Goal: Task Accomplishment & Management: Manage account settings

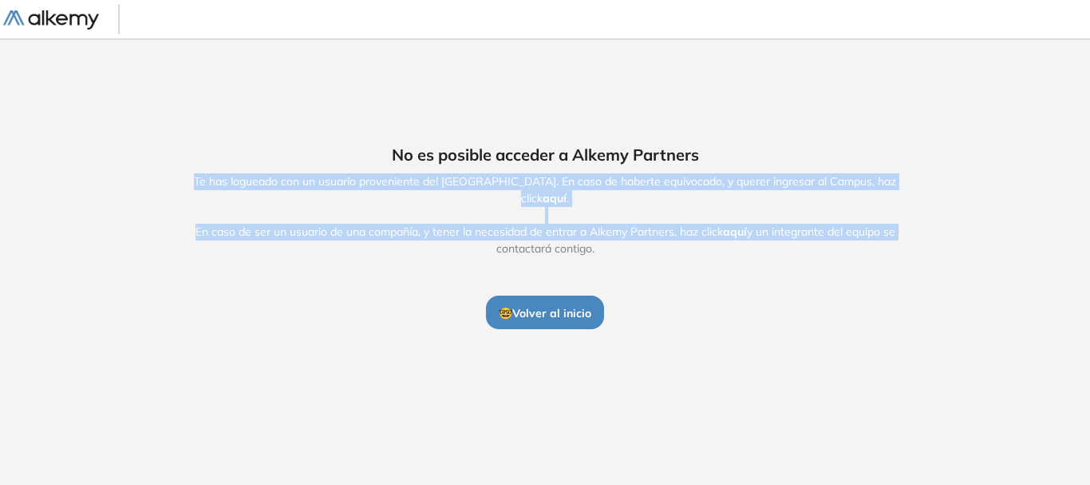
drag, startPoint x: 179, startPoint y: 192, endPoint x: 901, endPoint y: 231, distance: 723.5
click at [901, 231] on span "Te has logueado con un usuario proveniente del Alkemy Campus. En caso de habert…" at bounding box center [545, 215] width 736 height 84
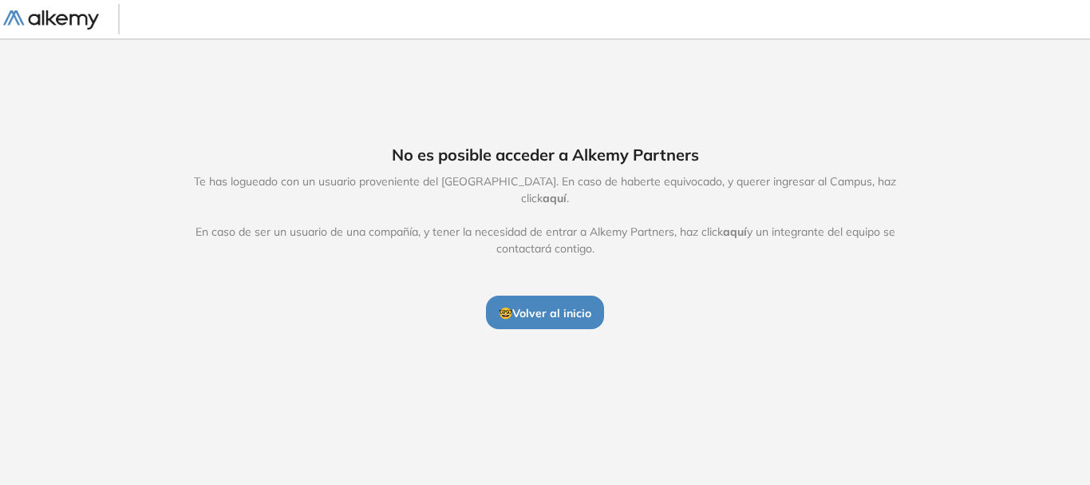
click at [648, 250] on div "No es posible acceder a Alkemy Partners Te has logueado con un usuario provenie…" at bounding box center [545, 236] width 817 height 186
click at [586, 309] on span "🤓 Volver al inicio" at bounding box center [545, 313] width 93 height 14
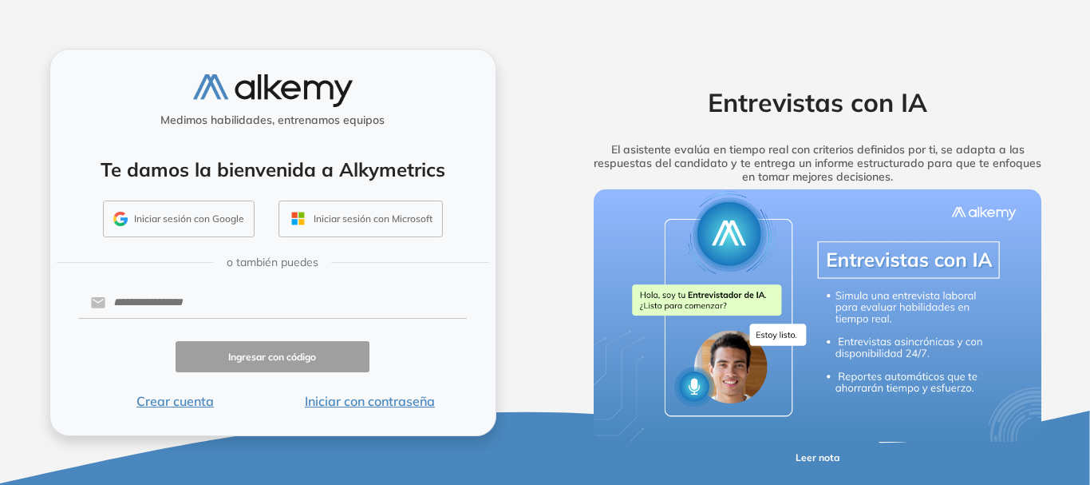
click at [188, 221] on button "Iniciar sesión con Google" at bounding box center [179, 218] width 152 height 37
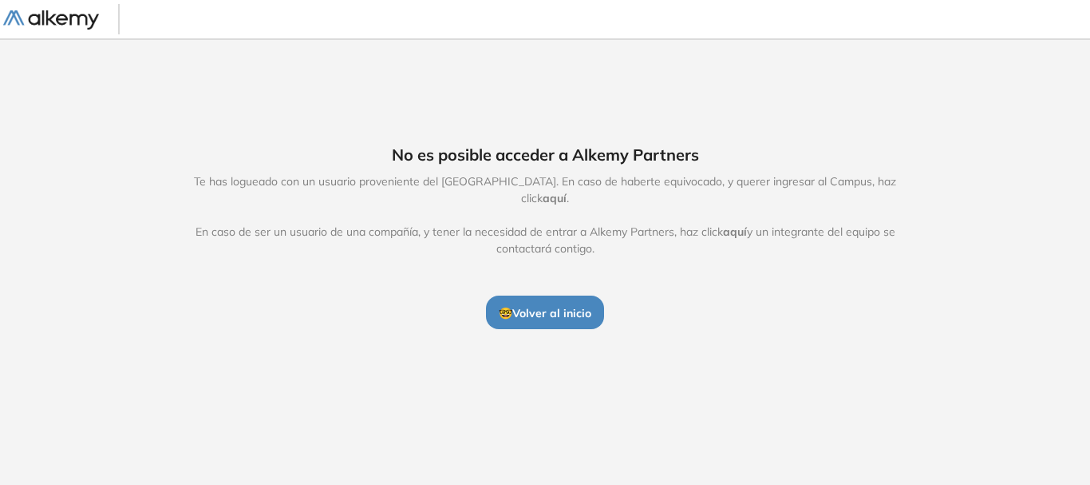
click at [68, 22] on img at bounding box center [51, 20] width 96 height 20
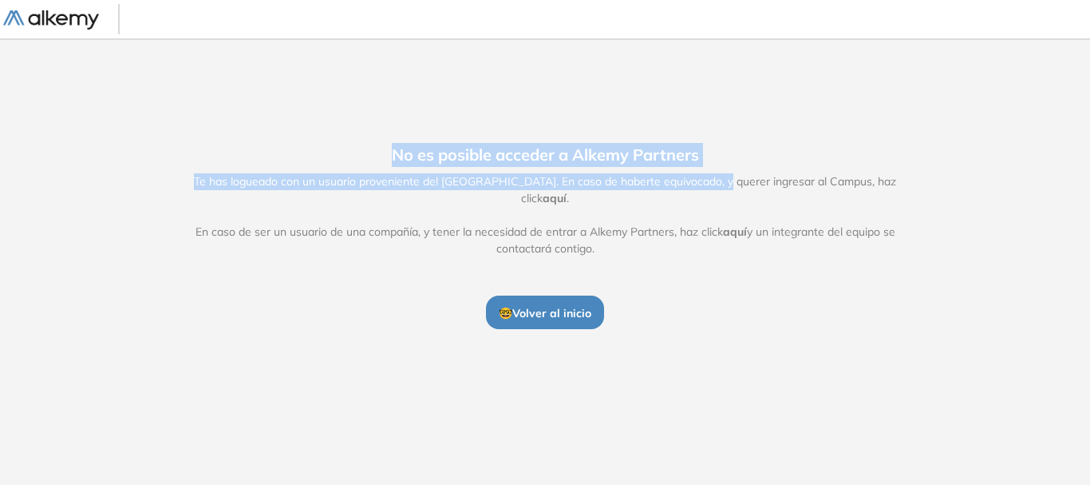
drag, startPoint x: 386, startPoint y: 175, endPoint x: 721, endPoint y: 175, distance: 335.3
click at [721, 175] on div "No es posible acceder a Alkemy Partners Te has logueado con un usuario provenie…" at bounding box center [545, 236] width 817 height 186
click at [685, 167] on span "No es posible acceder a Alkemy Partners" at bounding box center [545, 155] width 307 height 24
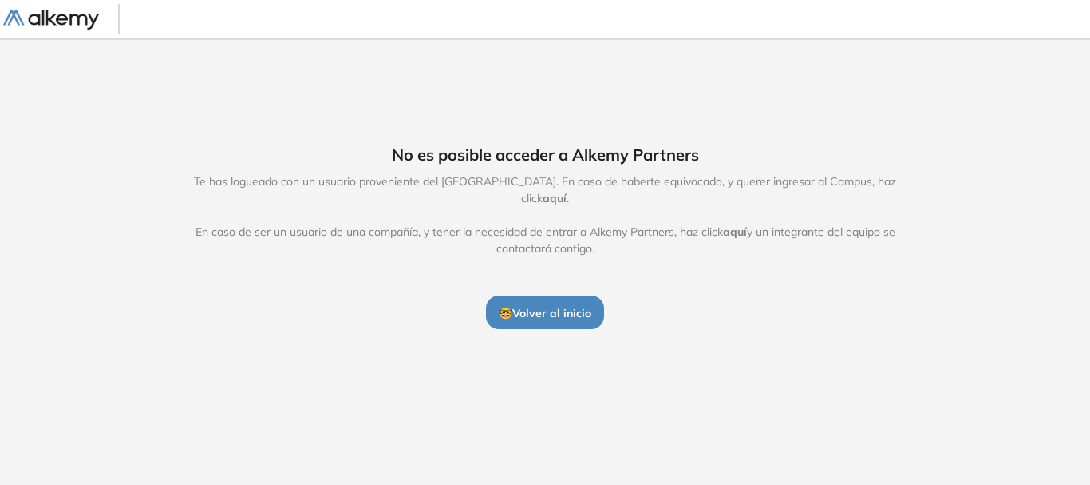
click at [552, 306] on span "🤓 Volver al inicio" at bounding box center [545, 313] width 93 height 14
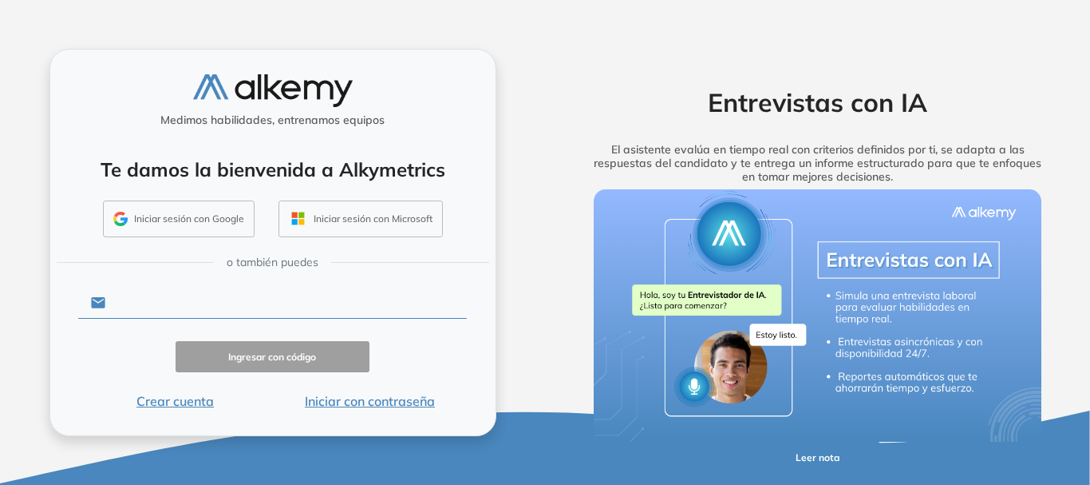
click at [212, 299] on input "text" at bounding box center [286, 302] width 362 height 30
click at [266, 287] on input "text" at bounding box center [286, 302] width 362 height 30
click at [205, 224] on button "Iniciar sesión con Google" at bounding box center [179, 218] width 152 height 37
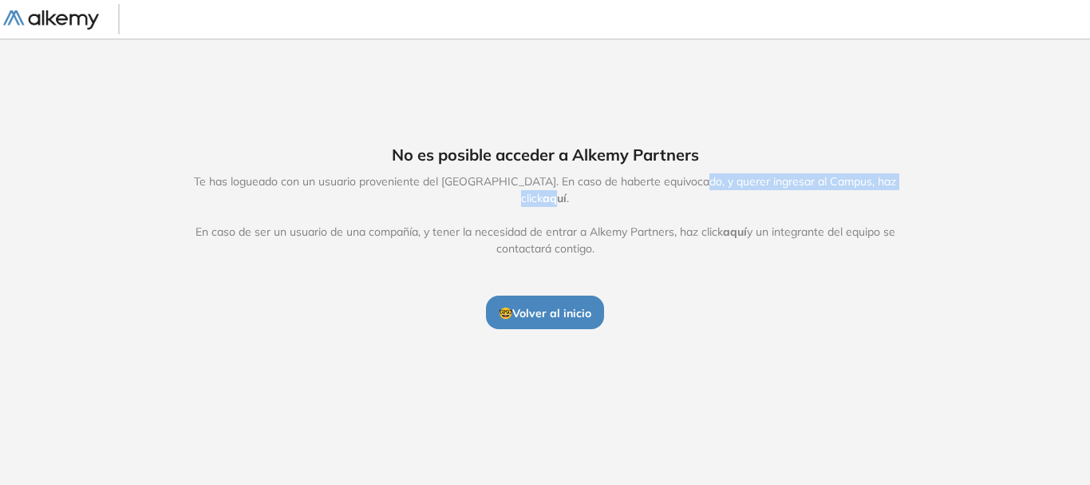
drag, startPoint x: 687, startPoint y: 187, endPoint x: 897, endPoint y: 191, distance: 210.0
click at [897, 191] on span "Te has logueado con un usuario proveniente del [GEOGRAPHIC_DATA]. En caso de ha…" at bounding box center [545, 215] width 736 height 84
click at [917, 208] on div "No es posible acceder a Alkemy Partners Te has logueado con un usuario provenie…" at bounding box center [545, 236] width 817 height 186
click at [567, 192] on span "aquí" at bounding box center [555, 198] width 24 height 14
